Goal: Task Accomplishment & Management: Manage account settings

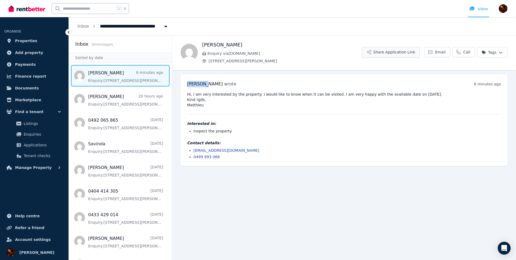
click at [396, 54] on button "Share Application Link" at bounding box center [391, 52] width 58 height 11
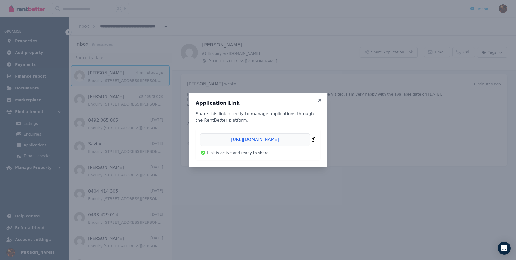
click at [313, 139] on span "Copied!" at bounding box center [258, 140] width 116 height 12
click at [319, 99] on icon at bounding box center [319, 100] width 5 height 5
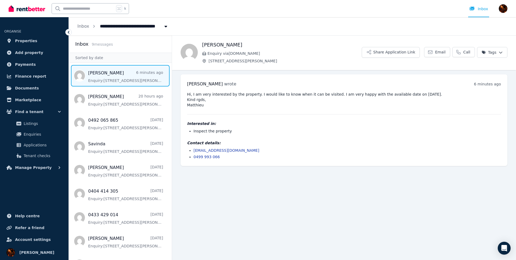
click at [329, 175] on main "Back Matthieu Cencig Enquiry via RealEstate.com.au 7/37-51 Foster Street, Surry…" at bounding box center [344, 147] width 344 height 225
click at [321, 196] on main "Back Matthieu Cencig Enquiry via RealEstate.com.au 7/37-51 Foster Street, Surry…" at bounding box center [344, 147] width 344 height 225
click at [24, 42] on span "Properties" at bounding box center [26, 41] width 22 height 6
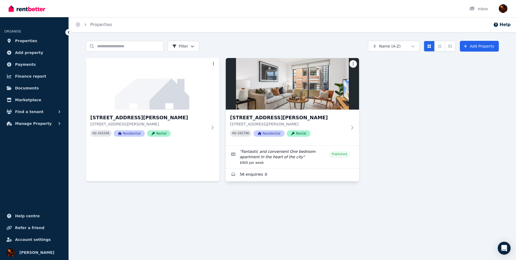
click at [353, 65] on html "Open main menu Inbox Open user menu ORGANISE Properties Add property Payments F…" at bounding box center [258, 130] width 516 height 260
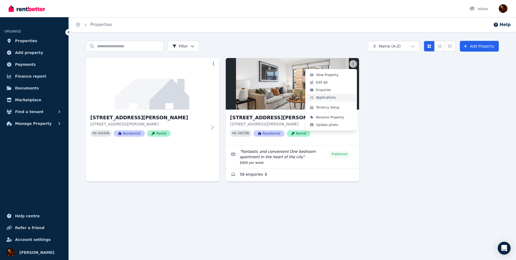
click at [348, 98] on link "Applications" at bounding box center [330, 98] width 49 height 8
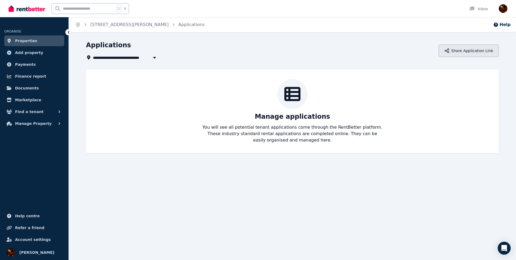
click at [463, 53] on button "Share Application Link" at bounding box center [468, 51] width 60 height 12
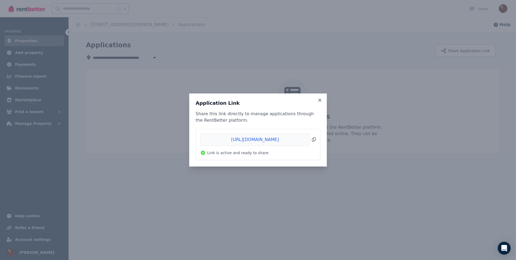
click at [314, 140] on span "Copied!" at bounding box center [258, 140] width 116 height 12
click at [319, 99] on icon at bounding box center [319, 100] width 3 height 3
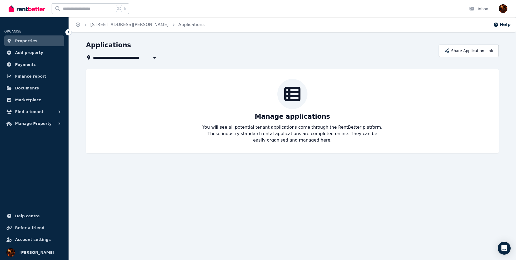
click at [155, 72] on div "Manage applications You will see all potential tenant applications come through…" at bounding box center [292, 111] width 413 height 84
click at [159, 57] on button "button" at bounding box center [155, 57] width 10 height 6
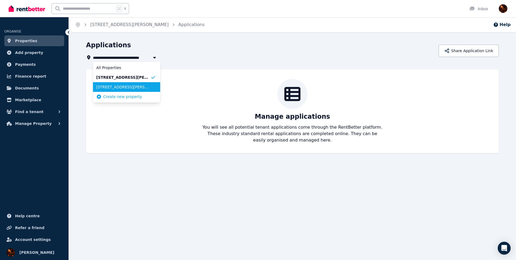
click at [124, 89] on span "[STREET_ADDRESS][PERSON_NAME]" at bounding box center [123, 86] width 54 height 5
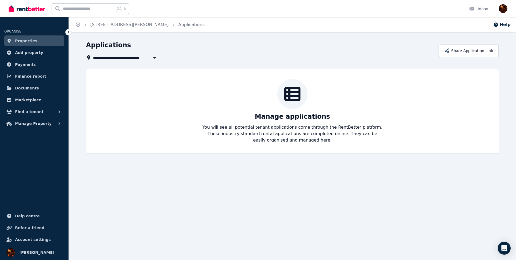
click at [155, 59] on icon "button" at bounding box center [154, 57] width 5 height 4
type input "**********"
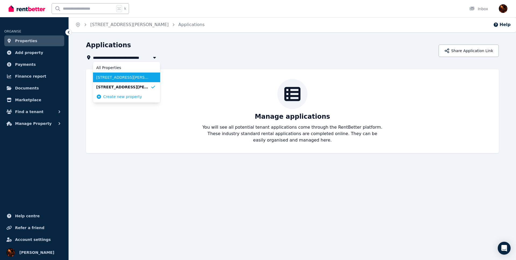
click at [124, 78] on span "[STREET_ADDRESS][PERSON_NAME]" at bounding box center [123, 77] width 54 height 5
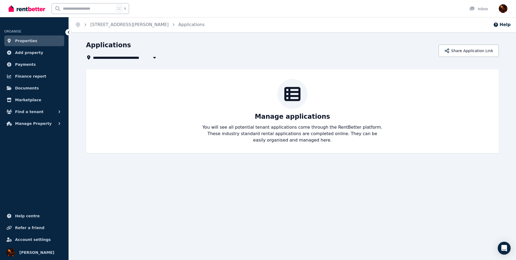
click at [35, 41] on link "Properties" at bounding box center [34, 40] width 60 height 11
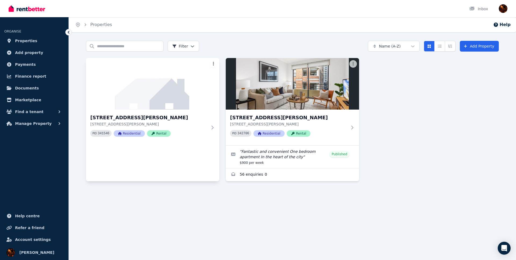
click at [213, 63] on html "Open main menu Inbox Open user menu ORGANISE Properties Add property Payments F…" at bounding box center [258, 130] width 516 height 260
click at [211, 173] on html "Open main menu Inbox Open user menu ORGANISE Properties Add property Payments F…" at bounding box center [258, 130] width 516 height 260
click at [213, 64] on html "Open main menu Inbox Open user menu ORGANISE Properties Add property Payments F…" at bounding box center [258, 130] width 516 height 260
click at [213, 59] on img at bounding box center [153, 84] width 140 height 54
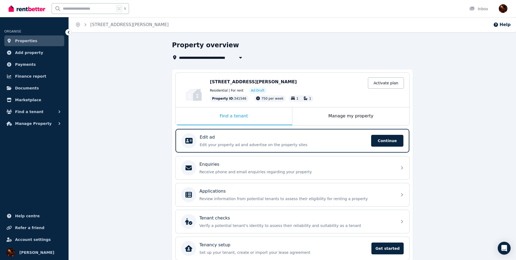
click at [23, 41] on span "Properties" at bounding box center [26, 41] width 22 height 6
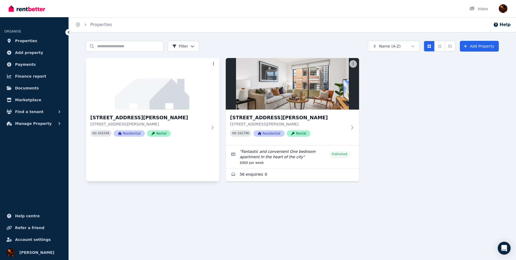
click at [214, 64] on html "Open main menu Inbox Open user menu ORGANISE Properties Add property Payments F…" at bounding box center [258, 130] width 516 height 260
click at [203, 75] on link "View Property" at bounding box center [191, 75] width 49 height 8
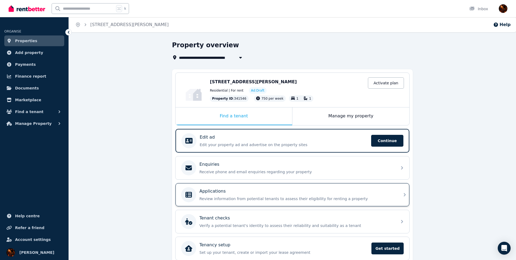
scroll to position [24, 0]
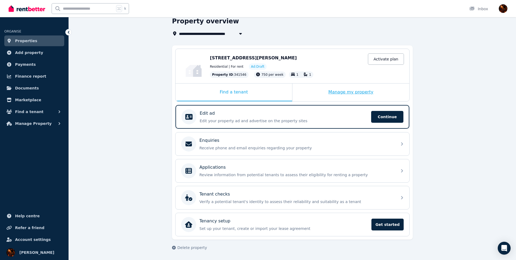
click at [340, 94] on div "Manage my property" at bounding box center [350, 93] width 117 height 18
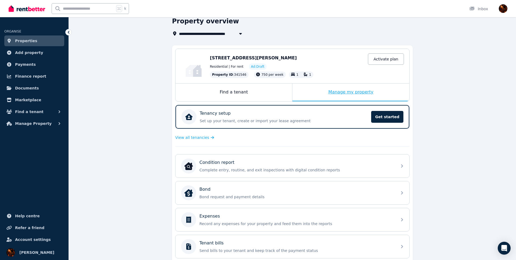
click at [348, 91] on div "Manage my property" at bounding box center [350, 93] width 117 height 18
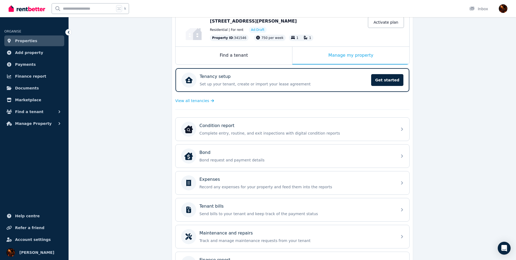
scroll to position [100, 0]
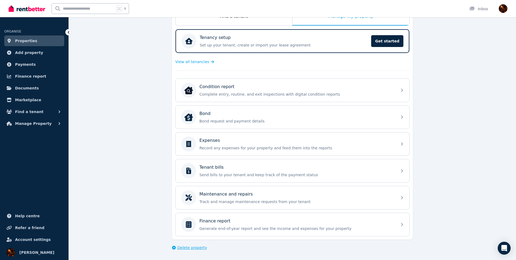
click at [192, 250] on span "Delete property" at bounding box center [192, 247] width 30 height 5
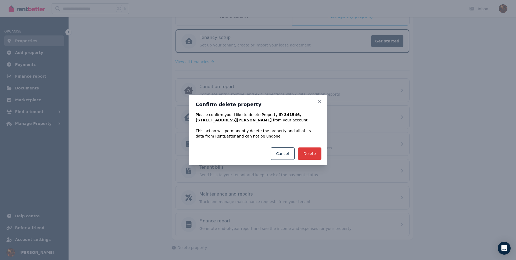
click at [312, 159] on button "Delete" at bounding box center [310, 154] width 24 height 12
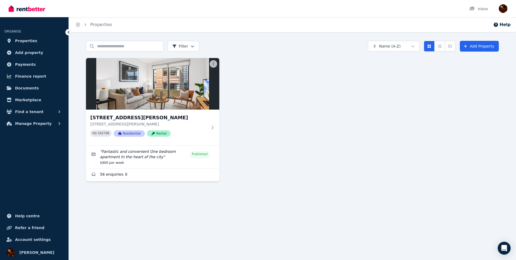
click at [286, 114] on div "7/37-51 Foster Street, Surry Hills 7/37-51 Foster Street, Surry Hills NSW 2010 …" at bounding box center [292, 119] width 413 height 123
